Goal: Information Seeking & Learning: Learn about a topic

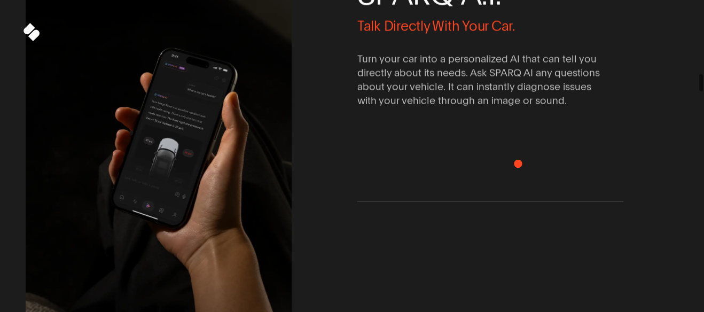
click at [513, 194] on div "S P A R Q A . I . Talk Directly With Your Car. Turn your car into a personalize…" at bounding box center [490, 34] width 266 height 334
drag, startPoint x: 516, startPoint y: 177, endPoint x: 520, endPoint y: 89, distance: 88.8
click at [520, 89] on div "S P A R Q A . I . Talk Directly With Your Car. Turn your car into a personalize…" at bounding box center [490, 34] width 266 height 334
click at [232, 225] on img at bounding box center [158, 155] width 319 height 479
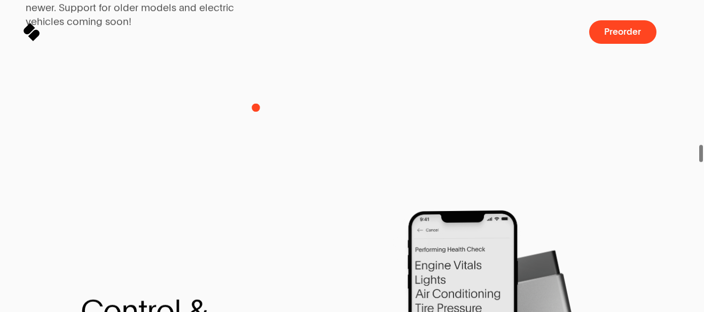
drag, startPoint x: 258, startPoint y: 107, endPoint x: 256, endPoint y: 153, distance: 45.4
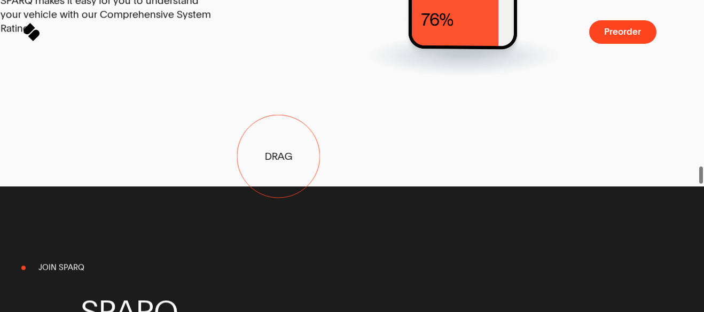
drag, startPoint x: 354, startPoint y: 149, endPoint x: 221, endPoint y: 159, distance: 133.4
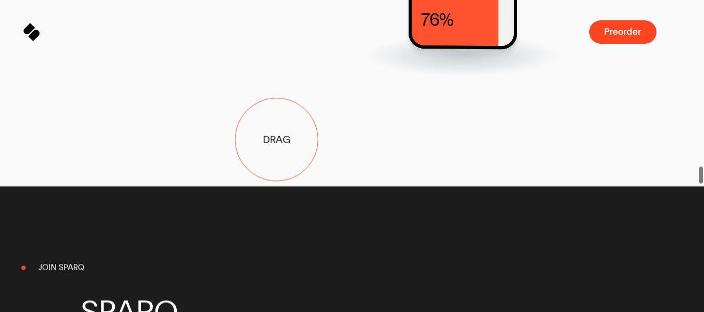
drag, startPoint x: 561, startPoint y: 142, endPoint x: 180, endPoint y: 142, distance: 381.5
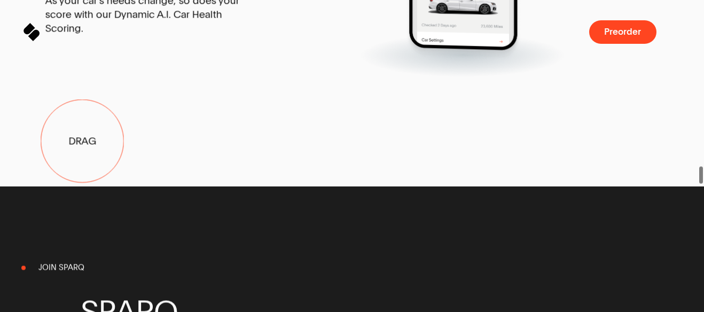
drag, startPoint x: 180, startPoint y: 142, endPoint x: 82, endPoint y: 141, distance: 97.2
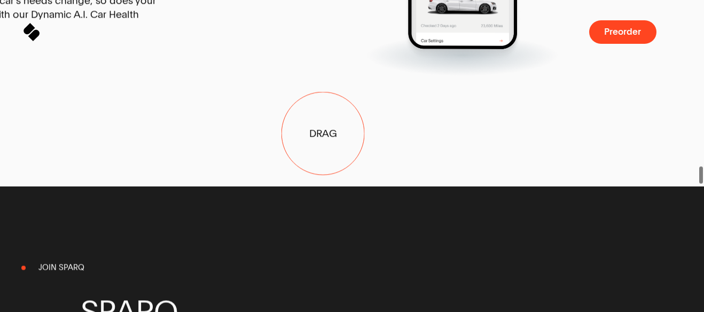
drag, startPoint x: 470, startPoint y: 119, endPoint x: 225, endPoint y: 139, distance: 245.0
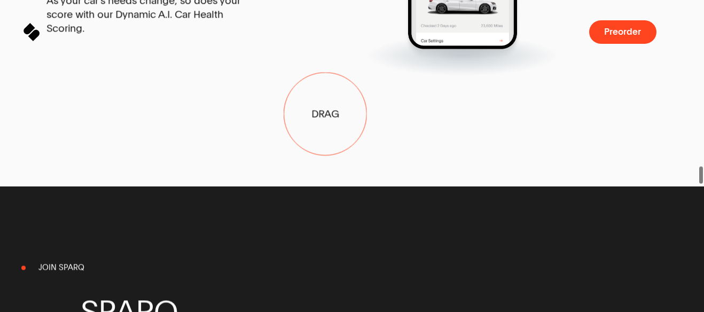
drag, startPoint x: 356, startPoint y: 113, endPoint x: 124, endPoint y: 127, distance: 231.8
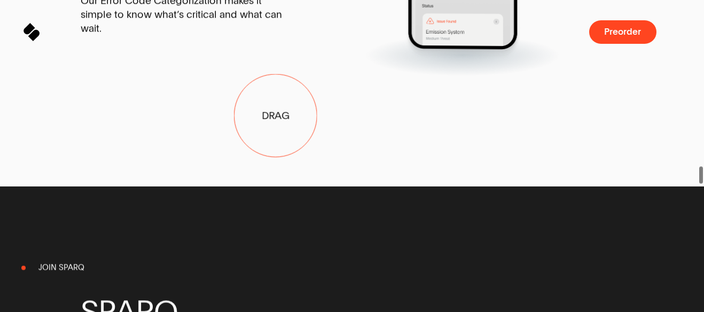
drag, startPoint x: 371, startPoint y: 132, endPoint x: 141, endPoint y: 141, distance: 229.9
drag, startPoint x: 292, startPoint y: 113, endPoint x: 29, endPoint y: 143, distance: 264.6
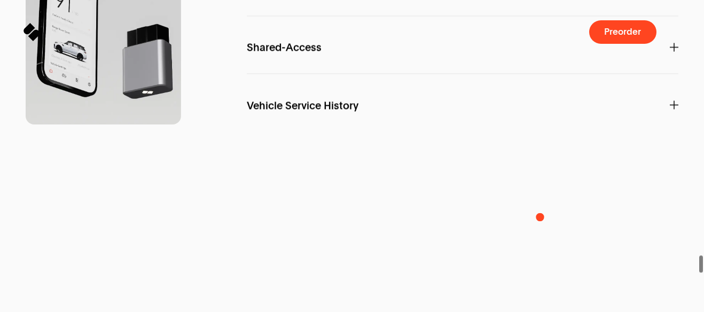
click at [612, 197] on div "F e a t u r e s SPARQ A.I. Interact directly with your car with Personalized In…" at bounding box center [463, 195] width 432 height 1051
